Goal: Information Seeking & Learning: Compare options

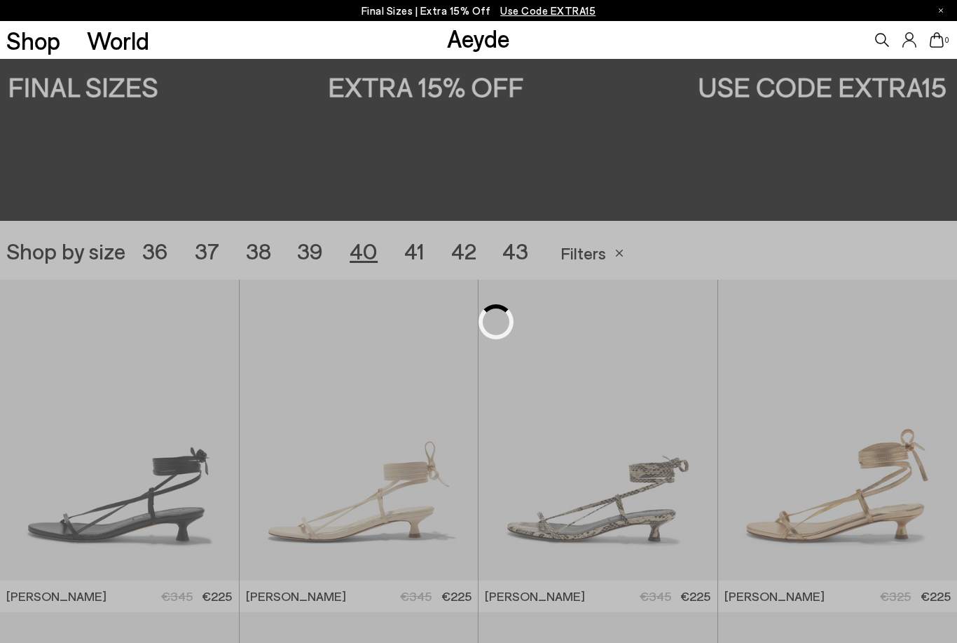
scroll to position [266, 0]
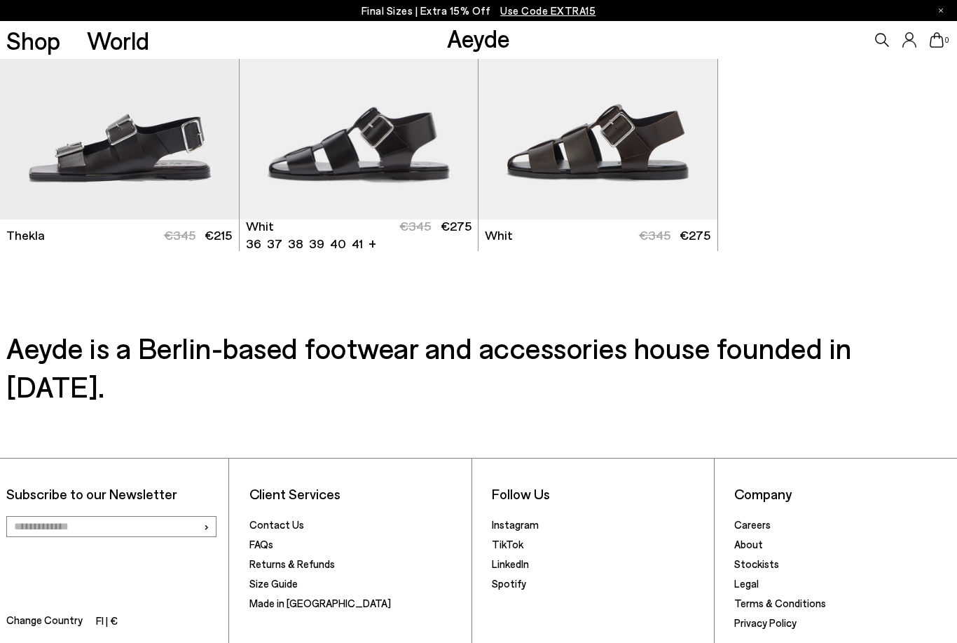
scroll to position [3453, 0]
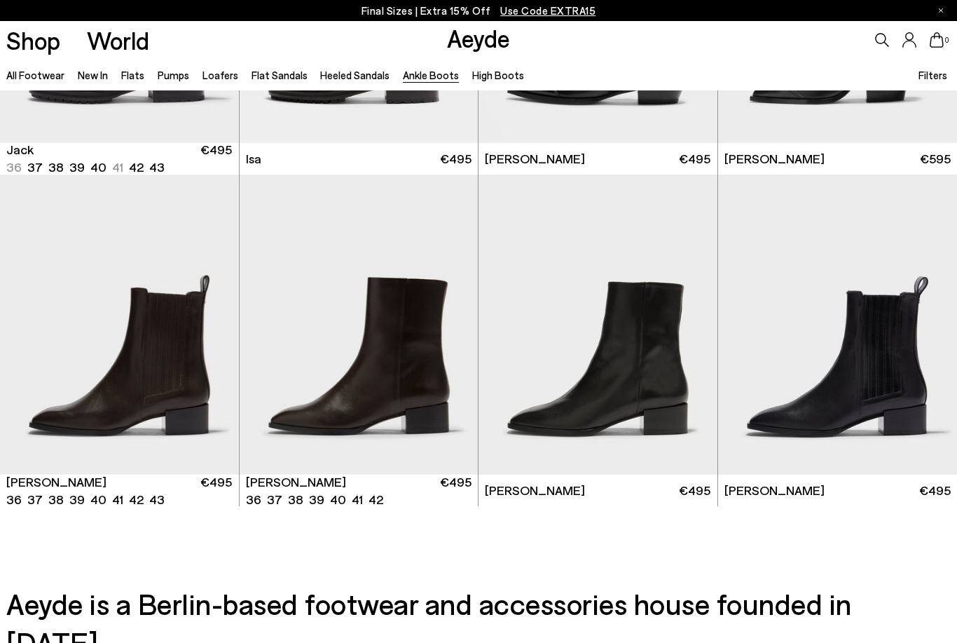
scroll to position [2614, 0]
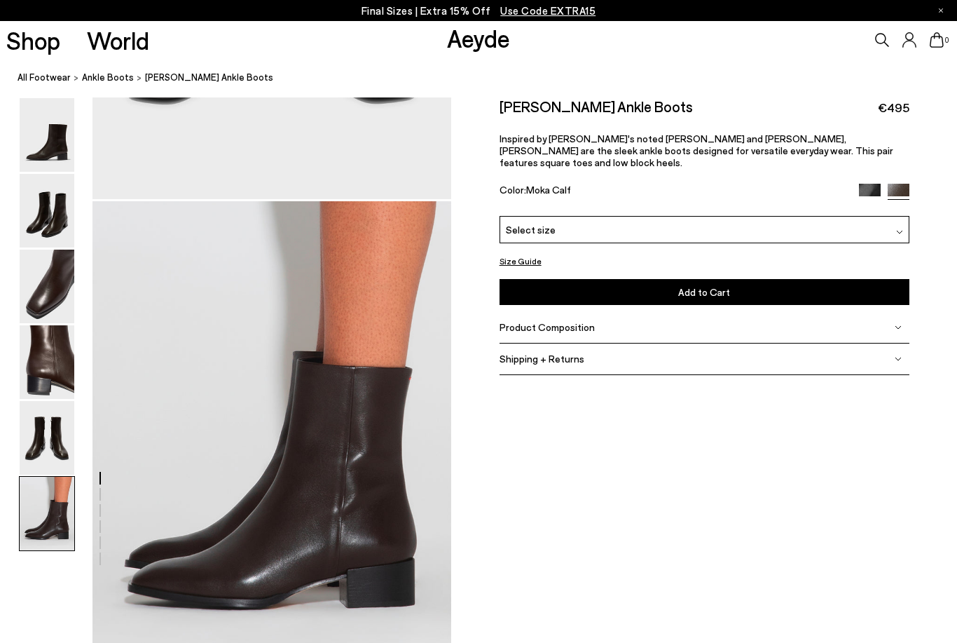
scroll to position [2291, 0]
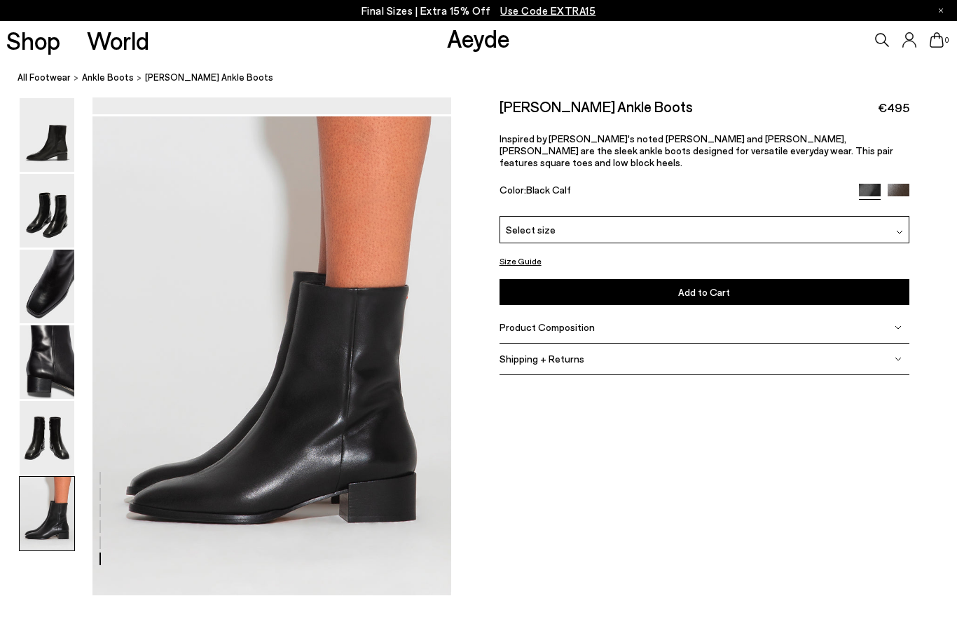
scroll to position [2317, 0]
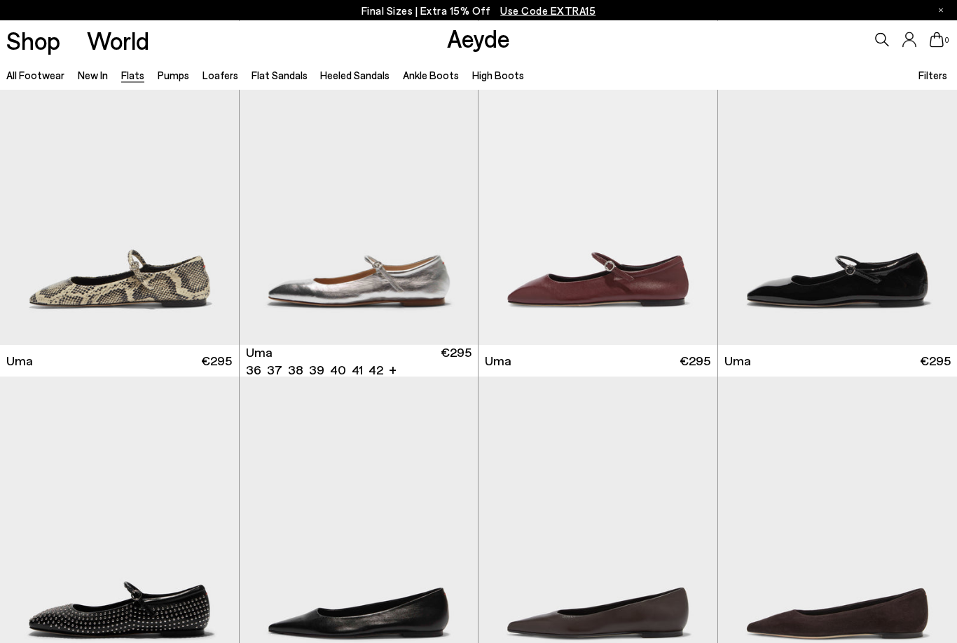
scroll to position [1041, 0]
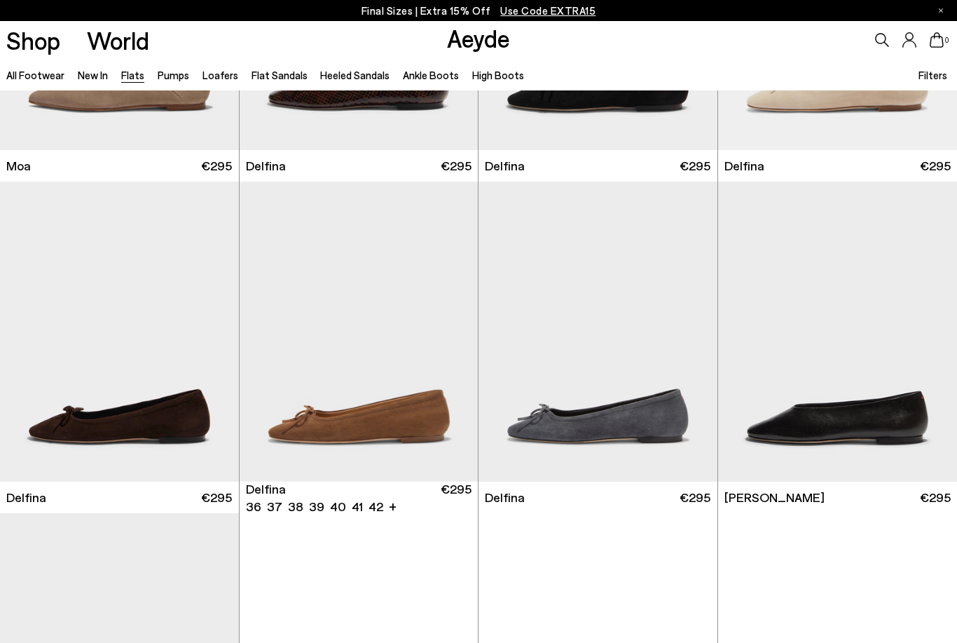
scroll to position [2692, 0]
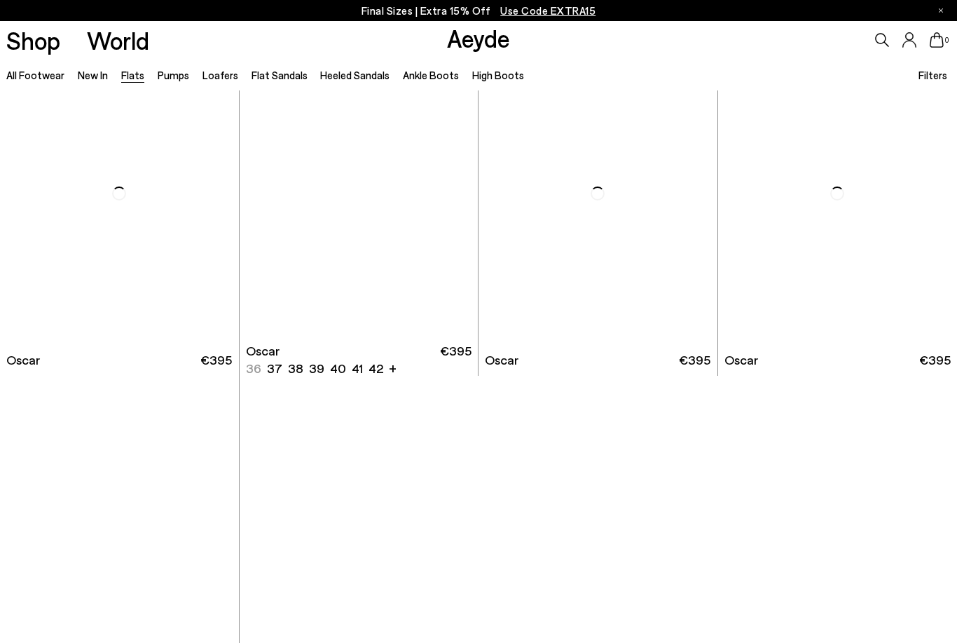
scroll to position [6678, 0]
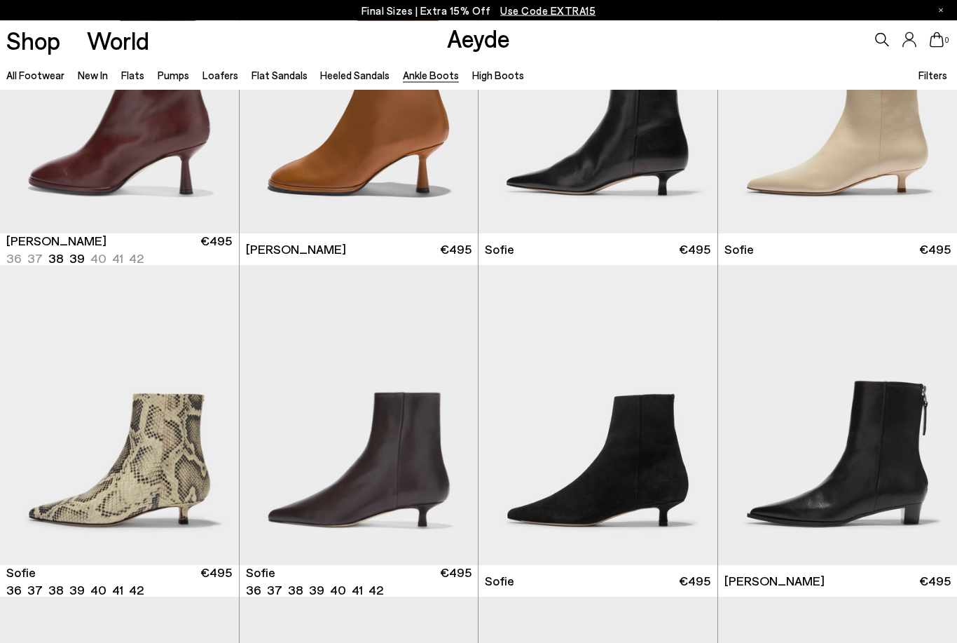
scroll to position [1152, 0]
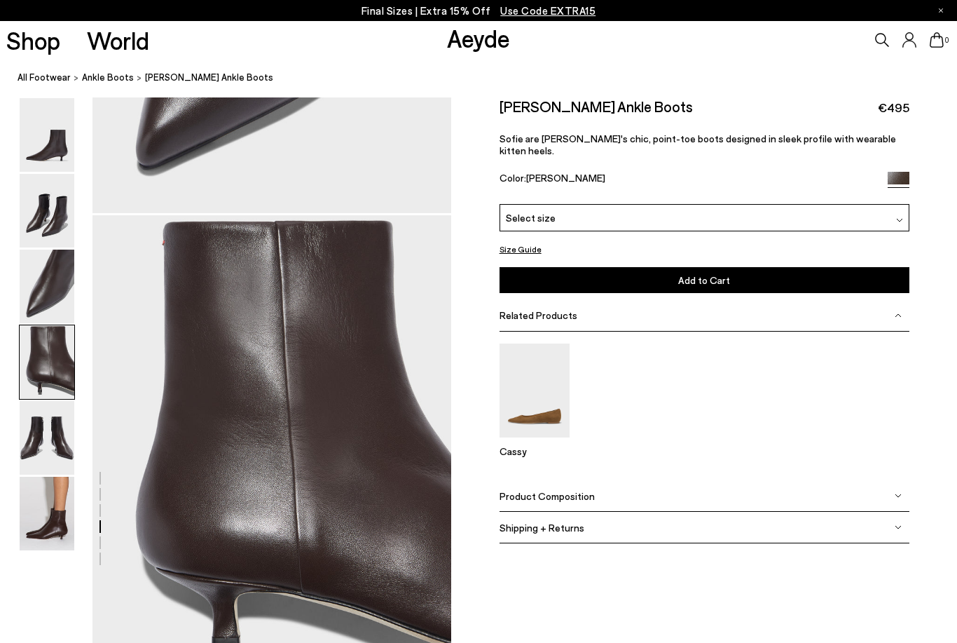
scroll to position [1324, 0]
